Goal: Navigation & Orientation: Find specific page/section

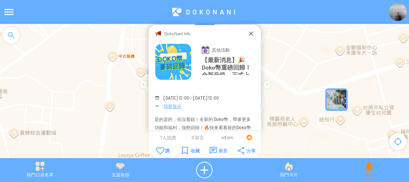
click at [363, 168] on div "通知" at bounding box center [369, 170] width 80 height 16
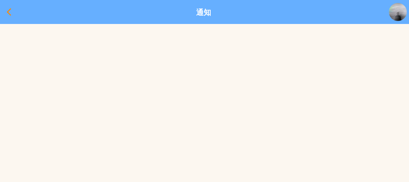
click at [8, 7] on div at bounding box center [9, 12] width 18 height 18
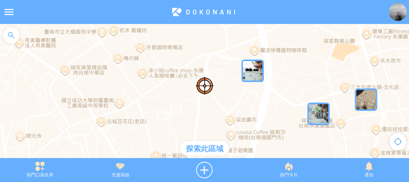
click at [252, 71] on img "yxyyIcgSIdOMapIcon" at bounding box center [253, 71] width 22 height 22
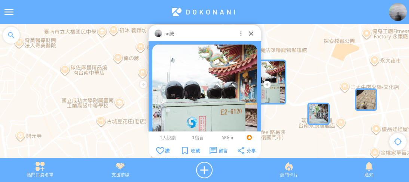
click at [255, 76] on img at bounding box center [204, 97] width 105 height 105
click at [323, 106] on img "gaKT1EA0GktMapIcon" at bounding box center [319, 114] width 22 height 22
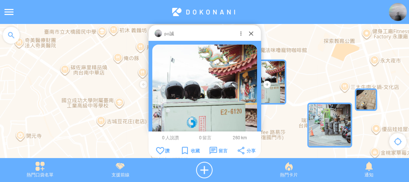
click at [318, 114] on img "gaKT1EA0GktMapIcon" at bounding box center [330, 125] width 45 height 45
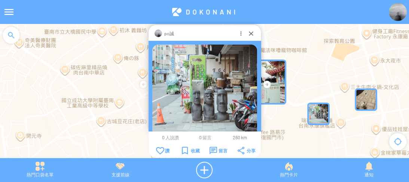
click at [357, 108] on img "sBDm0ahd3ZIMapIcon" at bounding box center [366, 99] width 22 height 22
click at [362, 102] on img "sBDm0ahd3ZIMapIcon" at bounding box center [365, 99] width 22 height 22
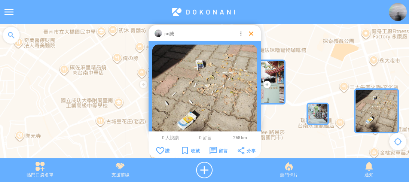
click at [248, 32] on div at bounding box center [251, 33] width 7 height 7
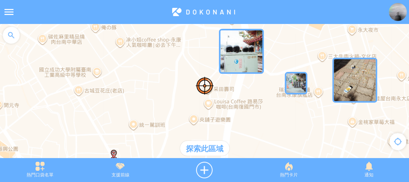
drag, startPoint x: 292, startPoint y: 91, endPoint x: 269, endPoint y: 59, distance: 39.7
click at [269, 59] on div at bounding box center [204, 95] width 409 height 142
click at [355, 169] on div "通知" at bounding box center [369, 170] width 80 height 16
